Goal: Task Accomplishment & Management: Complete application form

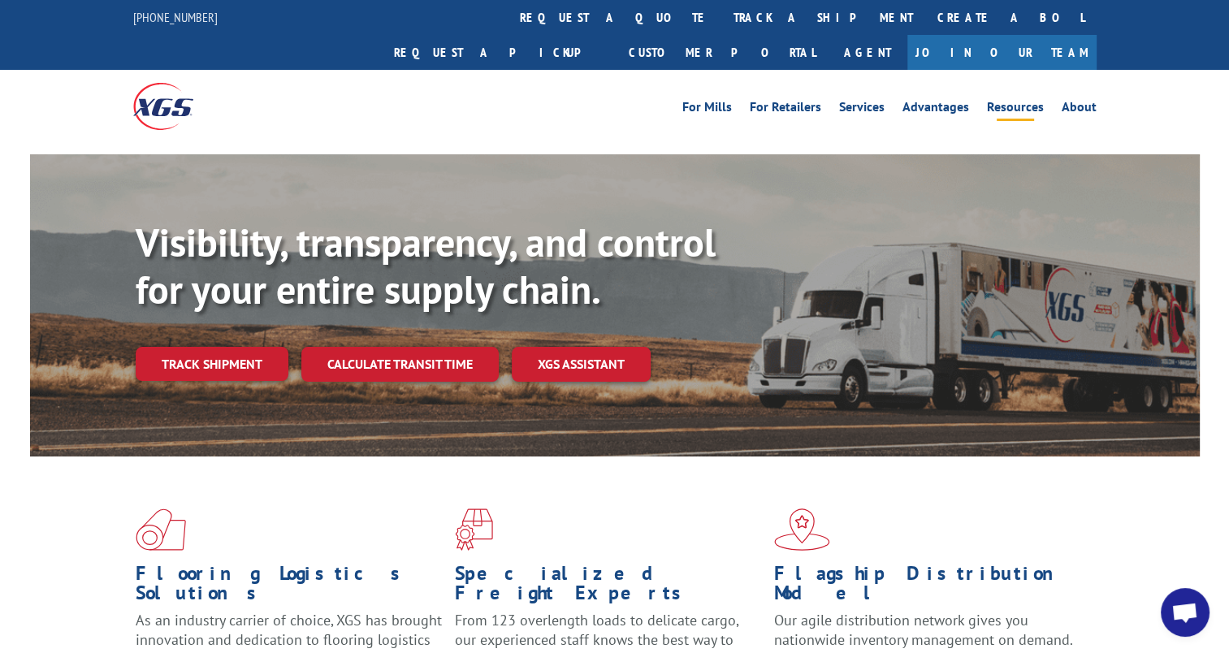
click at [1025, 101] on link "Resources" at bounding box center [1015, 110] width 57 height 18
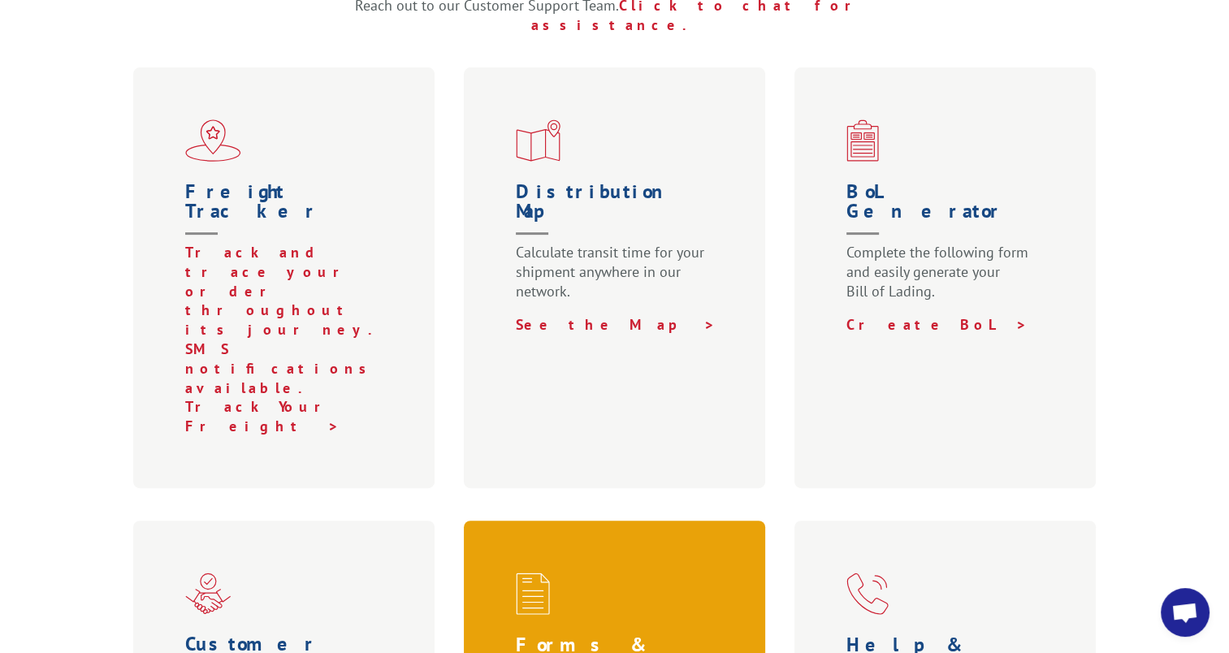
scroll to position [569, 0]
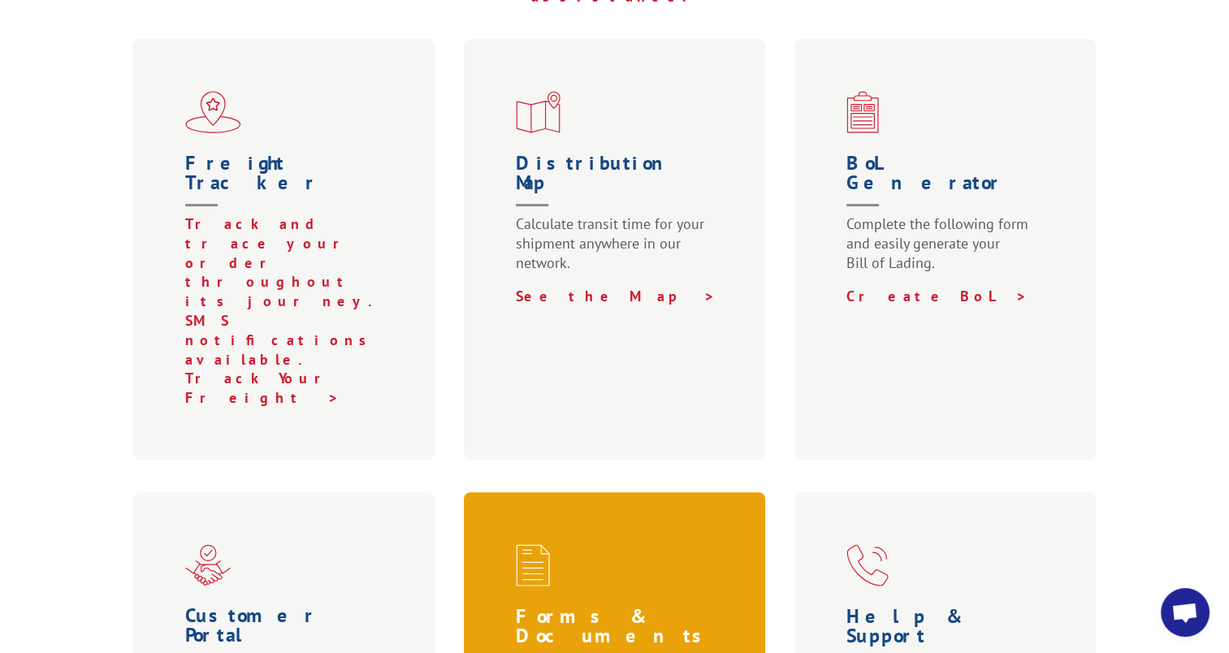
click at [581, 607] on h1 "Forms & Documents" at bounding box center [618, 637] width 205 height 61
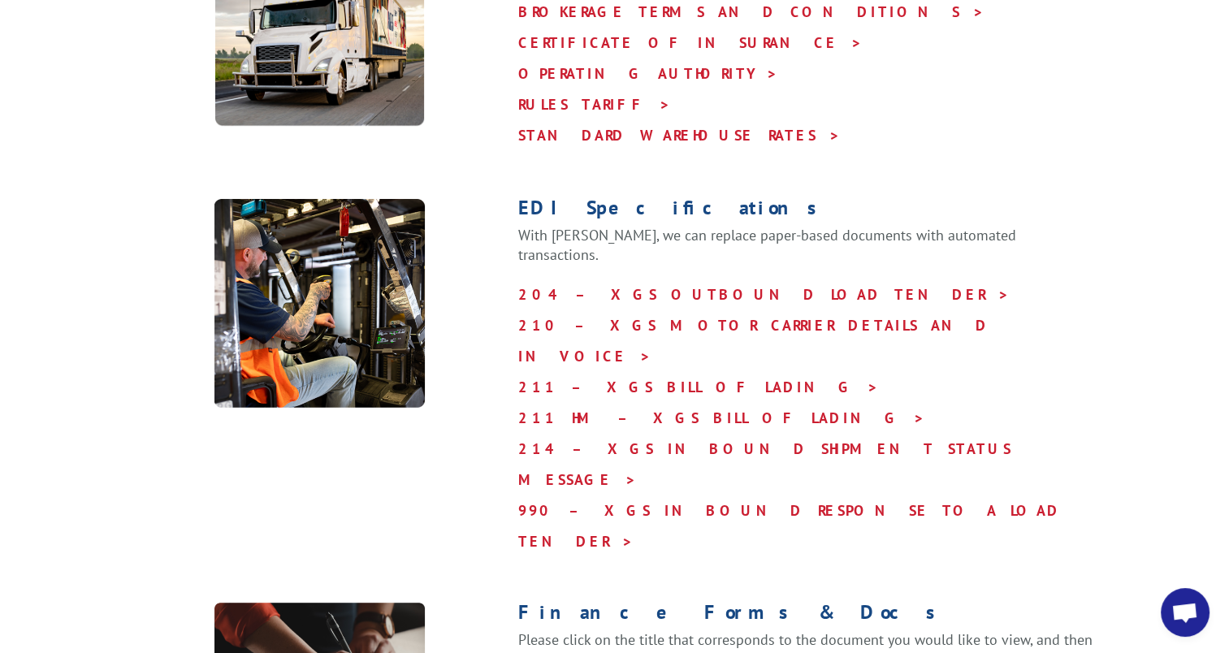
scroll to position [650, 0]
